Goal: Transaction & Acquisition: Purchase product/service

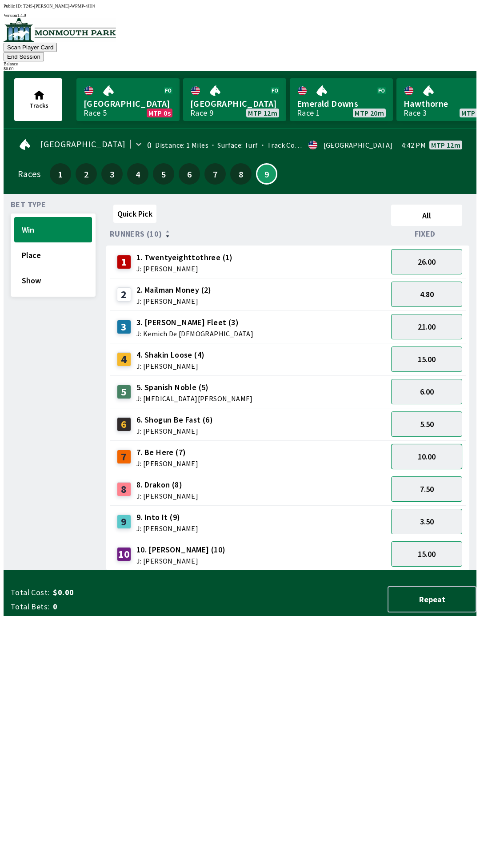
click at [439, 444] on button "10.00" at bounding box center [426, 456] width 71 height 25
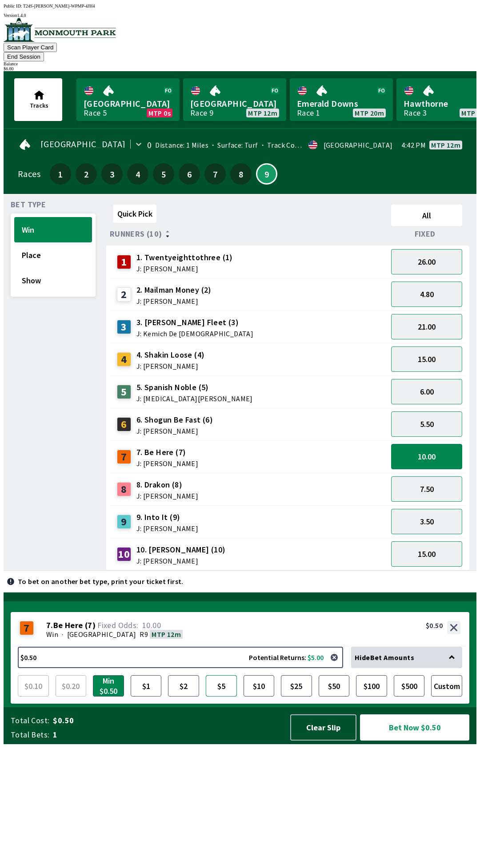
click at [219, 696] on button "$5" at bounding box center [221, 685] width 31 height 21
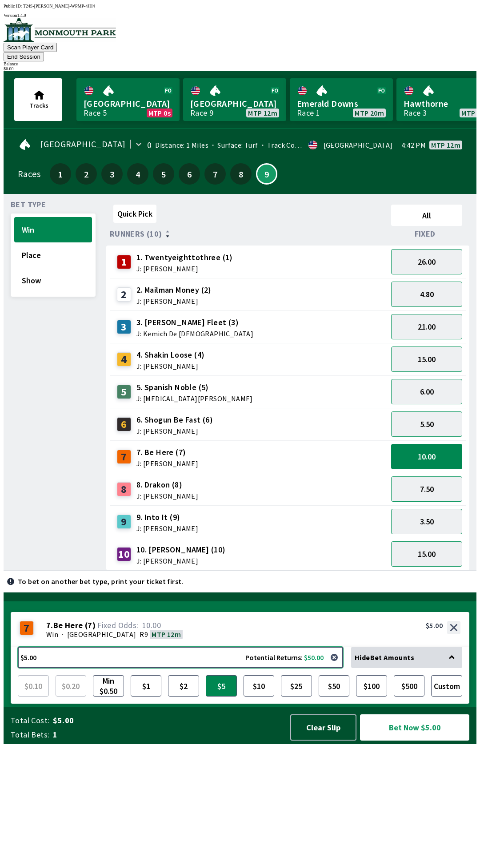
click at [54, 668] on button "$5.00 Potential Returns: $50.00" at bounding box center [181, 657] width 326 height 21
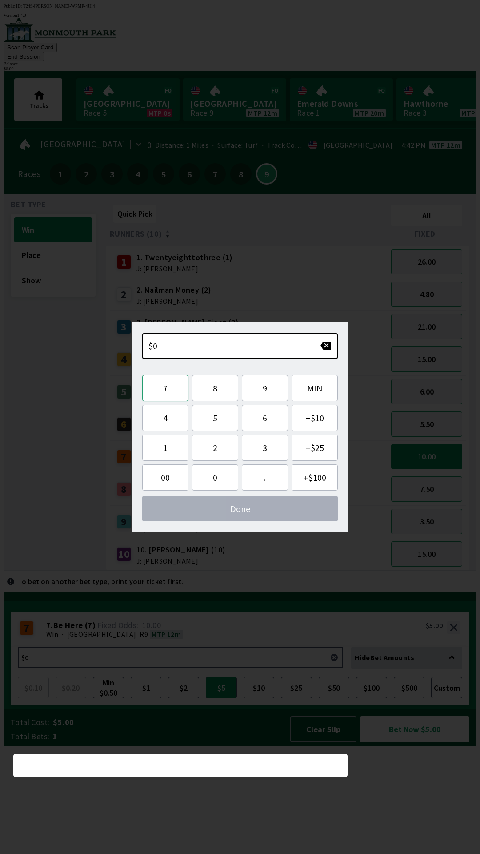
click at [168, 396] on button "7" at bounding box center [165, 388] width 46 height 26
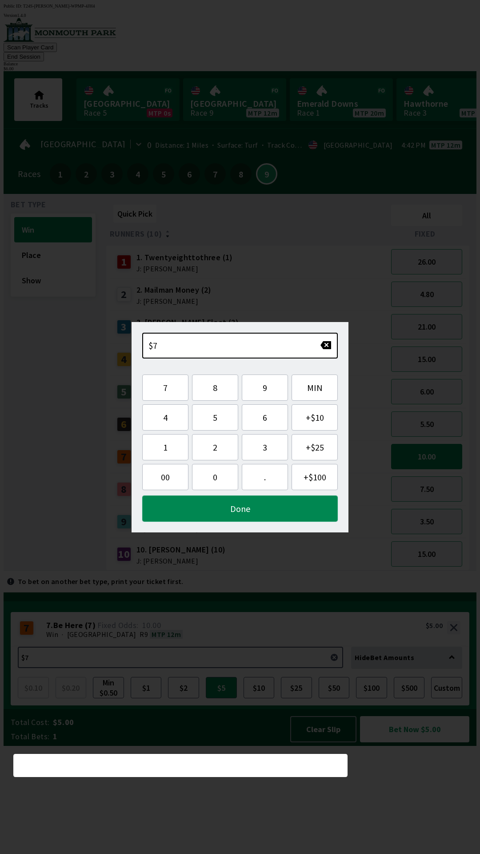
click at [292, 511] on button "Done" at bounding box center [240, 508] width 196 height 26
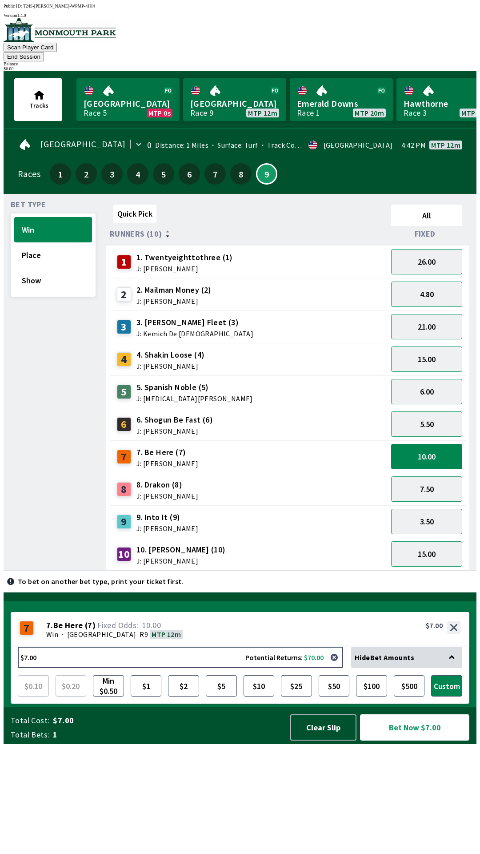
click at [389, 740] on button "Bet Now $7.00" at bounding box center [414, 727] width 109 height 26
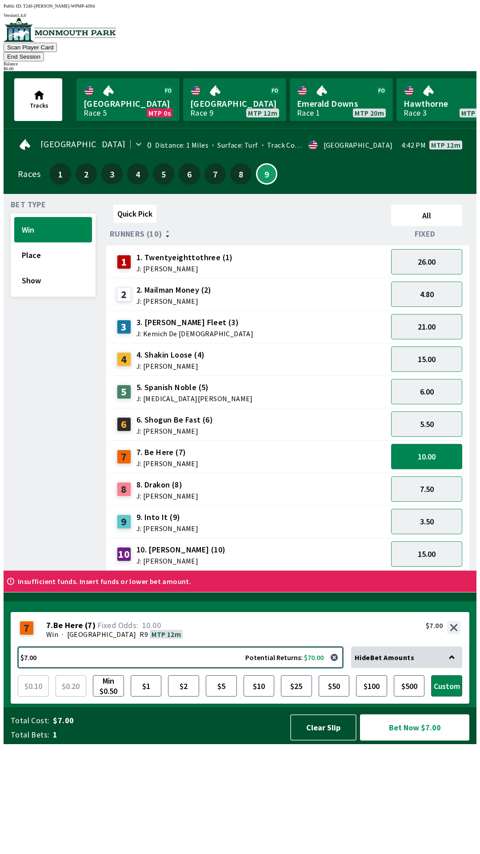
click at [46, 668] on button "$7.00 Potential Returns: $70.00" at bounding box center [181, 657] width 326 height 21
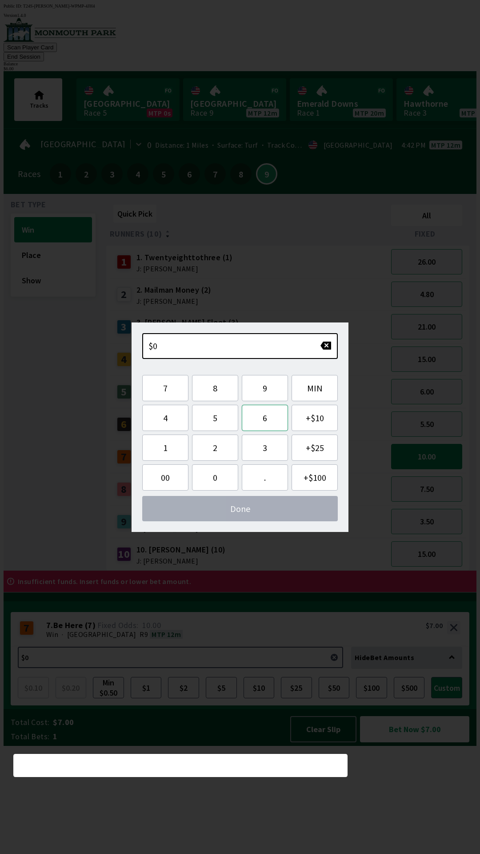
click at [272, 418] on button "6" at bounding box center [265, 418] width 46 height 26
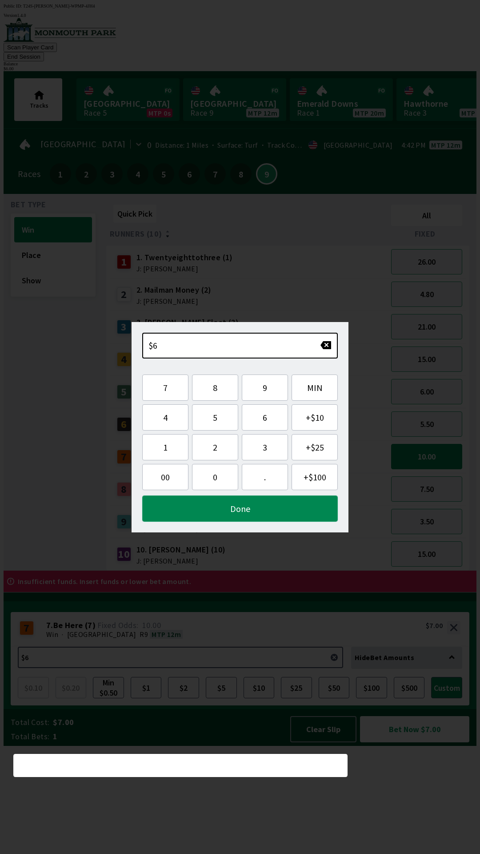
click at [263, 505] on button "Done" at bounding box center [240, 508] width 196 height 26
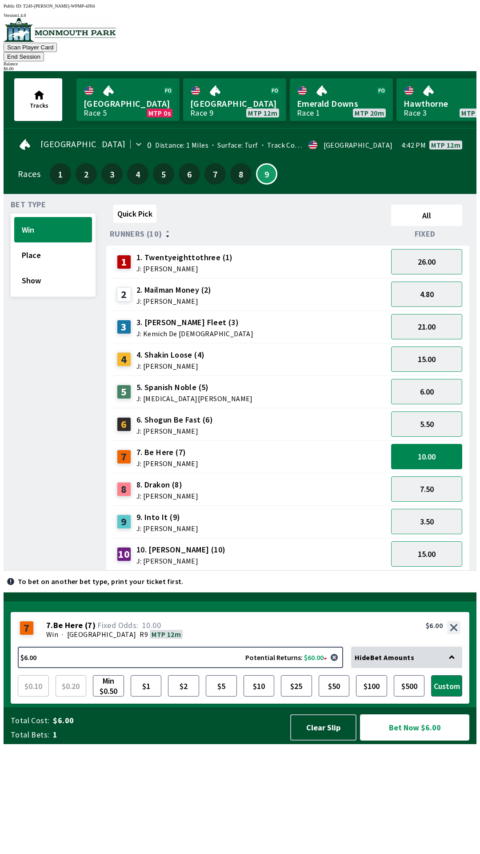
click at [407, 740] on button "Bet Now $6.00" at bounding box center [414, 727] width 109 height 26
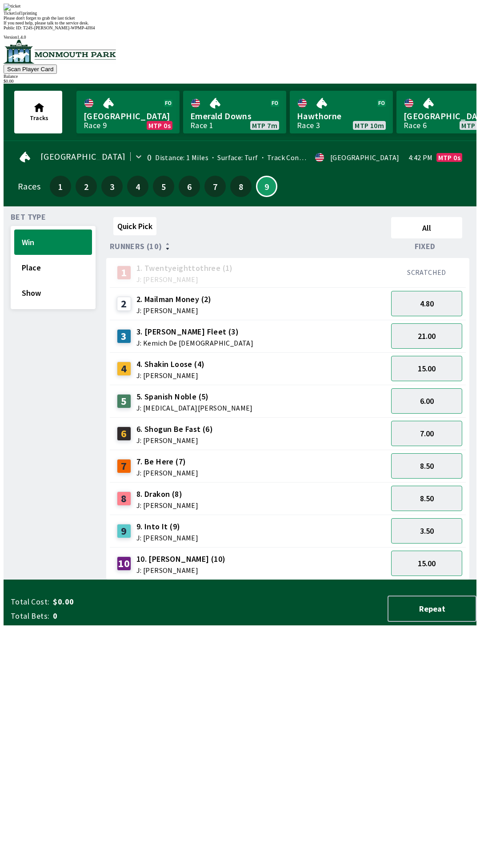
click at [89, 25] on span "If you need help, please talk to the service desk." at bounding box center [46, 22] width 85 height 5
click at [361, 580] on div "Quick Pick All Runners (10) Fixed 1 1. Twentyeighttothree (1) J: [PERSON_NAME] …" at bounding box center [291, 396] width 370 height 366
